Goal: Understand site structure: Grasp the organization and layout of the website

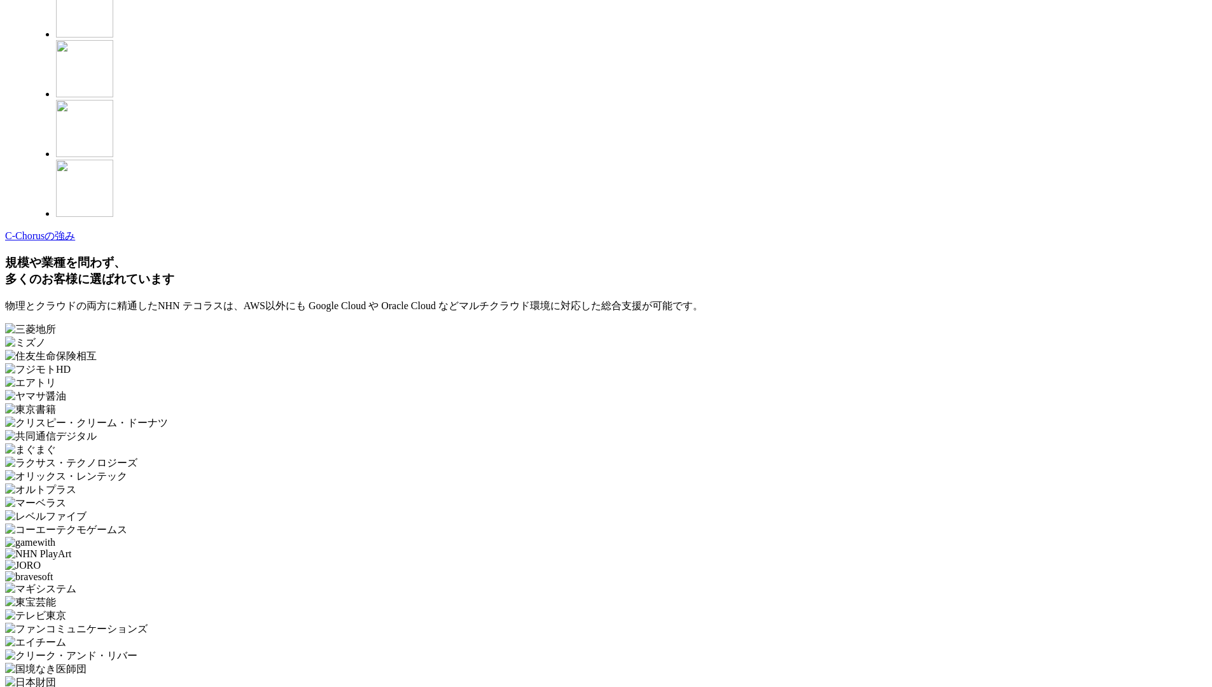
scroll to position [3712, 0]
